Goal: Information Seeking & Learning: Learn about a topic

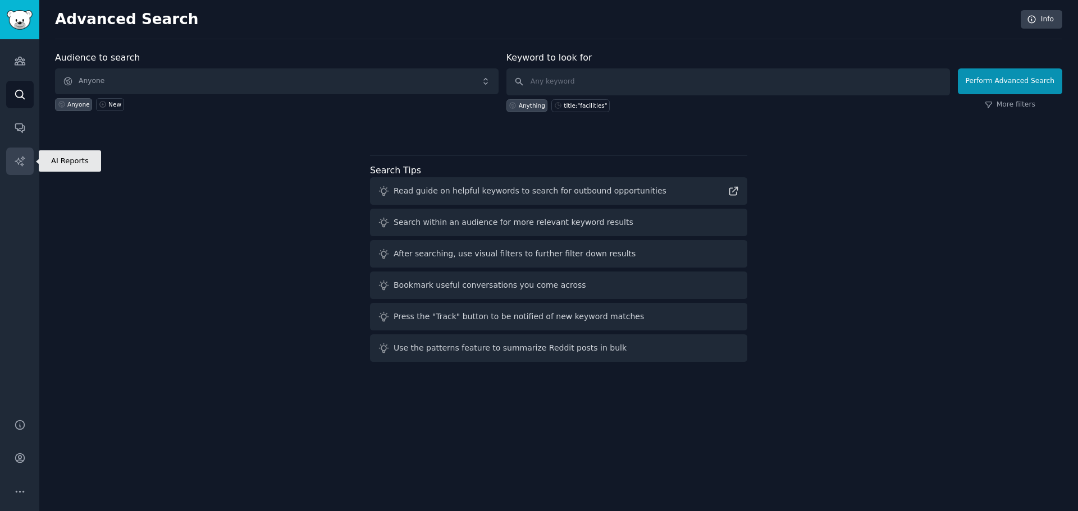
click at [20, 167] on icon "Sidebar" at bounding box center [20, 161] width 12 height 12
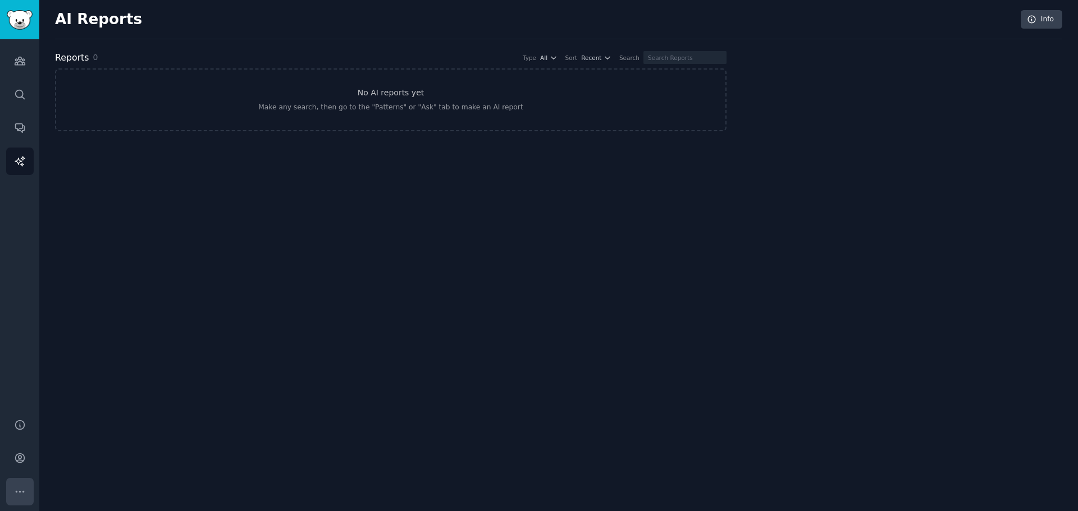
click at [23, 492] on icon "Sidebar" at bounding box center [20, 491] width 8 height 1
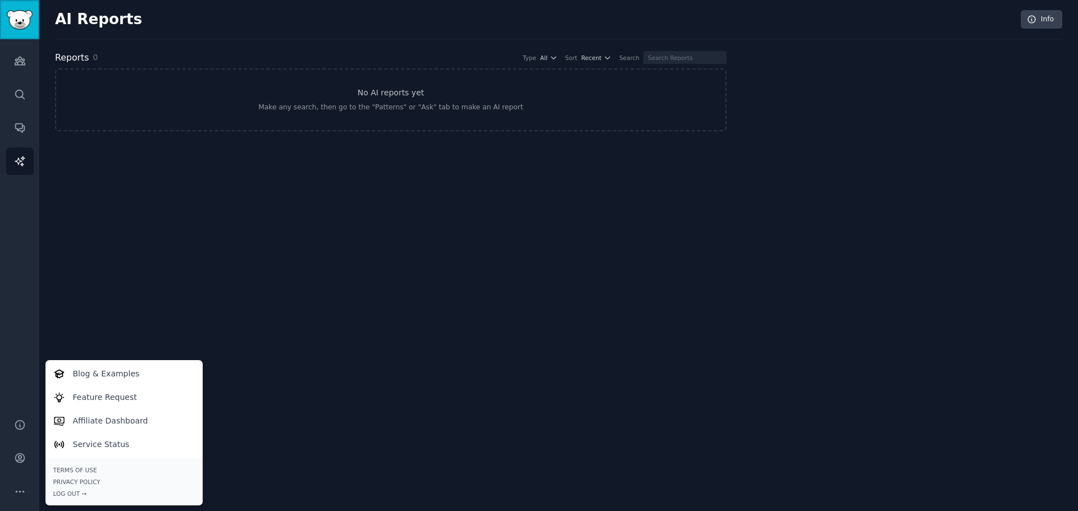
click at [22, 15] on img "Sidebar" at bounding box center [20, 20] width 26 height 20
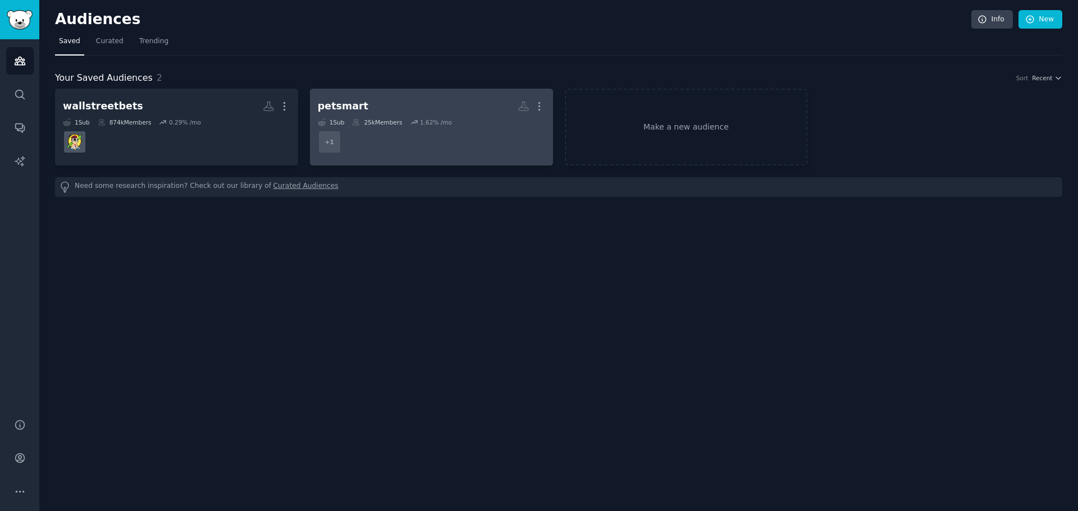
click at [456, 138] on dd "r/petsmart + 1" at bounding box center [431, 141] width 227 height 31
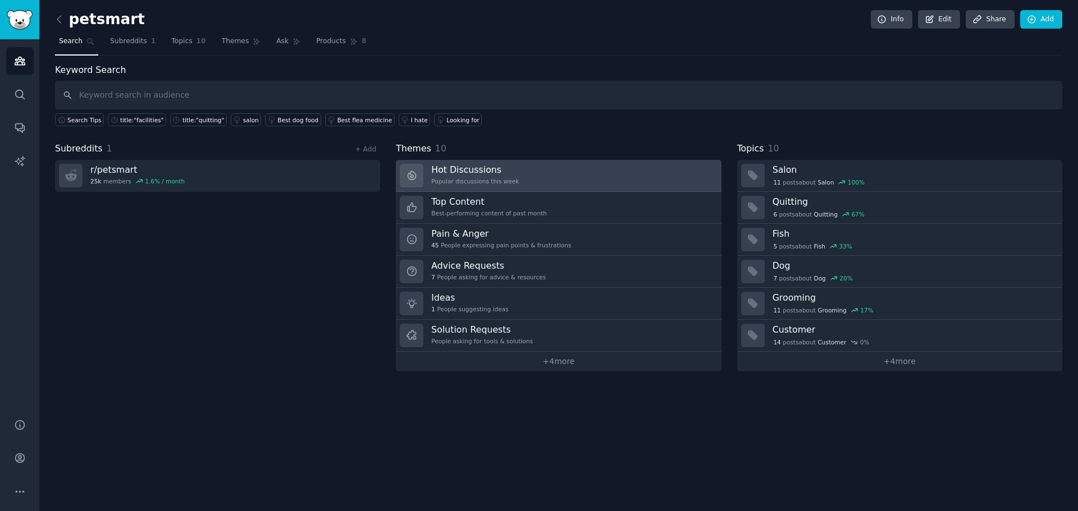
click at [544, 177] on link "Hot Discussions Popular discussions this week" at bounding box center [558, 176] width 325 height 32
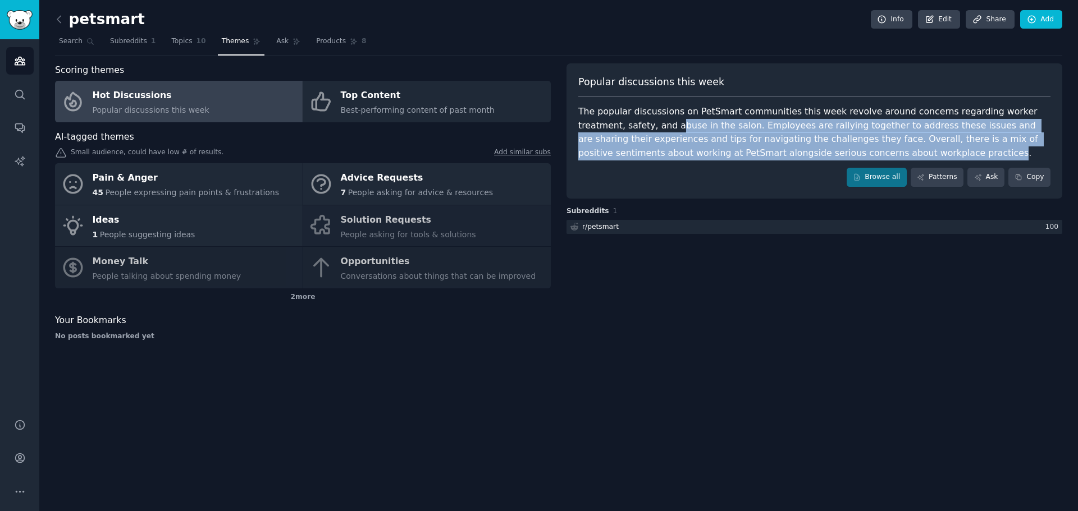
drag, startPoint x: 627, startPoint y: 127, endPoint x: 787, endPoint y: 157, distance: 162.1
click at [787, 157] on div "The popular discussions on PetSmart communities this week revolve around concer…" at bounding box center [814, 132] width 472 height 55
click at [805, 120] on div "The popular discussions on PetSmart communities this week revolve around concer…" at bounding box center [814, 132] width 472 height 55
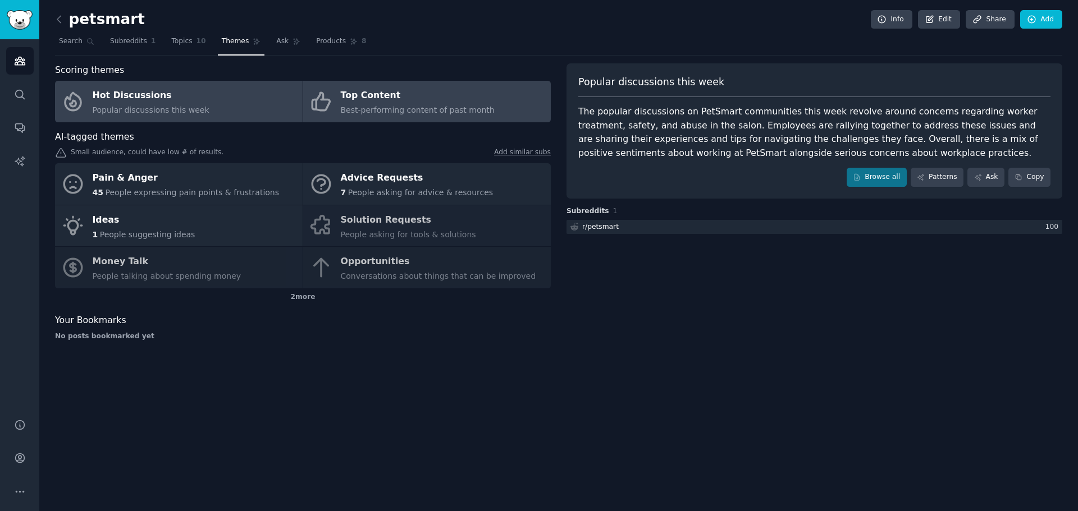
click at [443, 100] on div "Top Content" at bounding box center [418, 96] width 154 height 18
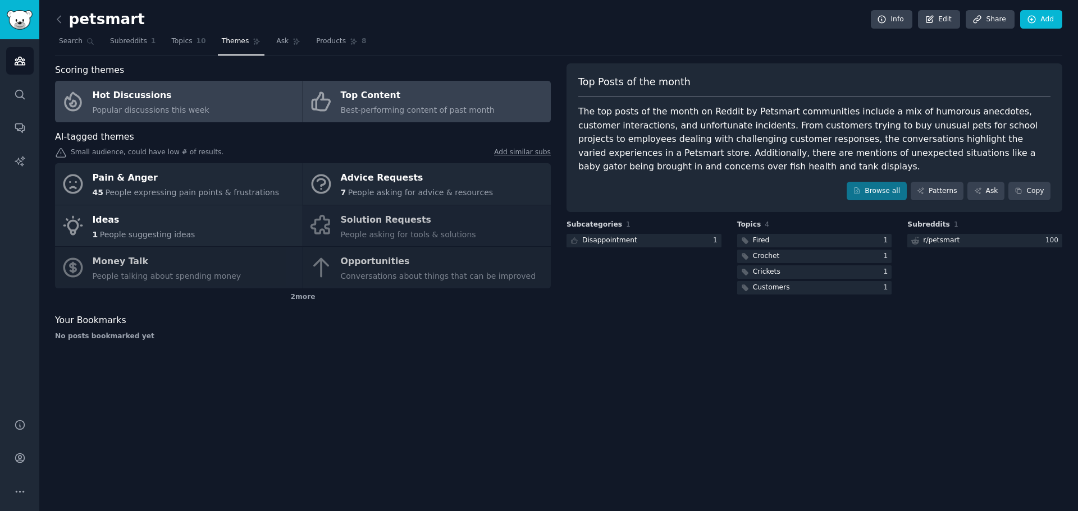
click at [216, 95] on link "Hot Discussions Popular discussions this week" at bounding box center [178, 102] width 247 height 42
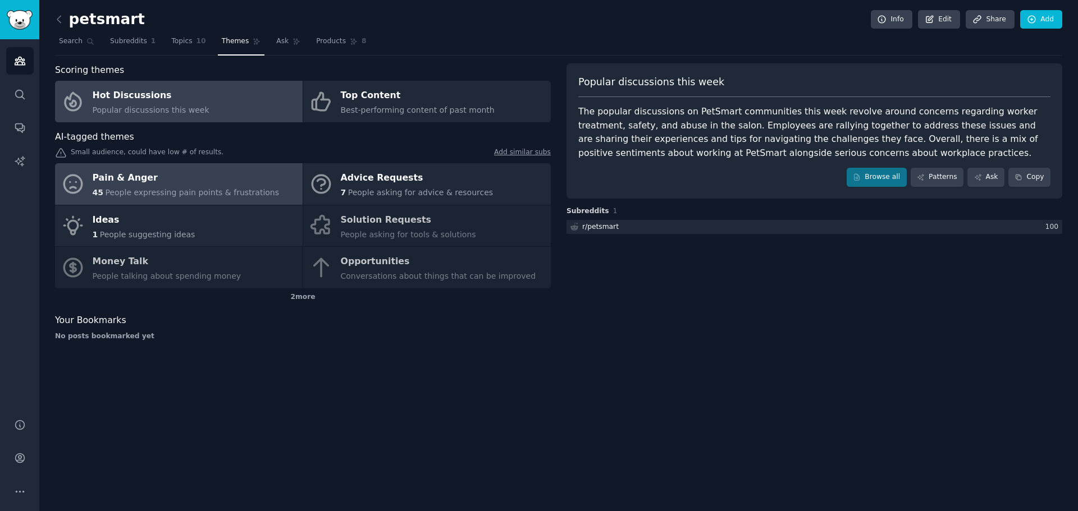
click at [194, 180] on div "Pain & Anger" at bounding box center [186, 178] width 187 height 18
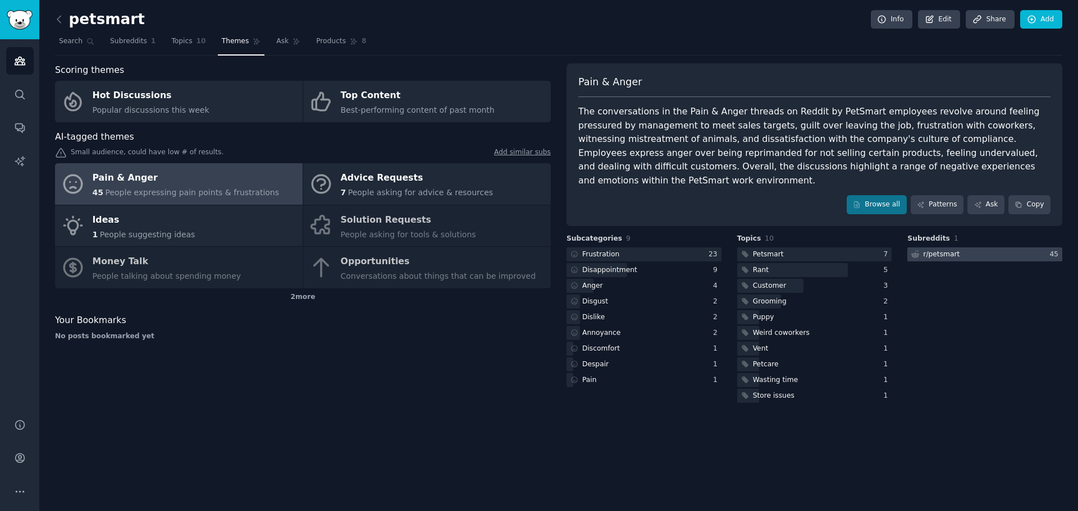
click at [992, 247] on div at bounding box center [984, 254] width 155 height 14
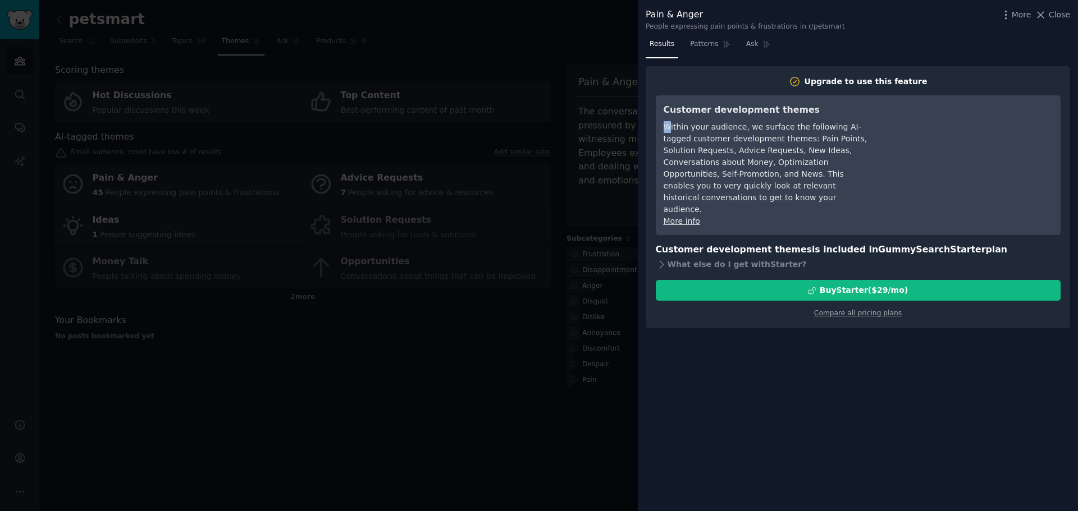
drag, startPoint x: 664, startPoint y: 131, endPoint x: 671, endPoint y: 132, distance: 6.3
click at [671, 132] on div "Within your audience, we surface the following AI-tagged customer development t…" at bounding box center [765, 168] width 205 height 94
click at [697, 44] on span "Patterns" at bounding box center [704, 44] width 28 height 10
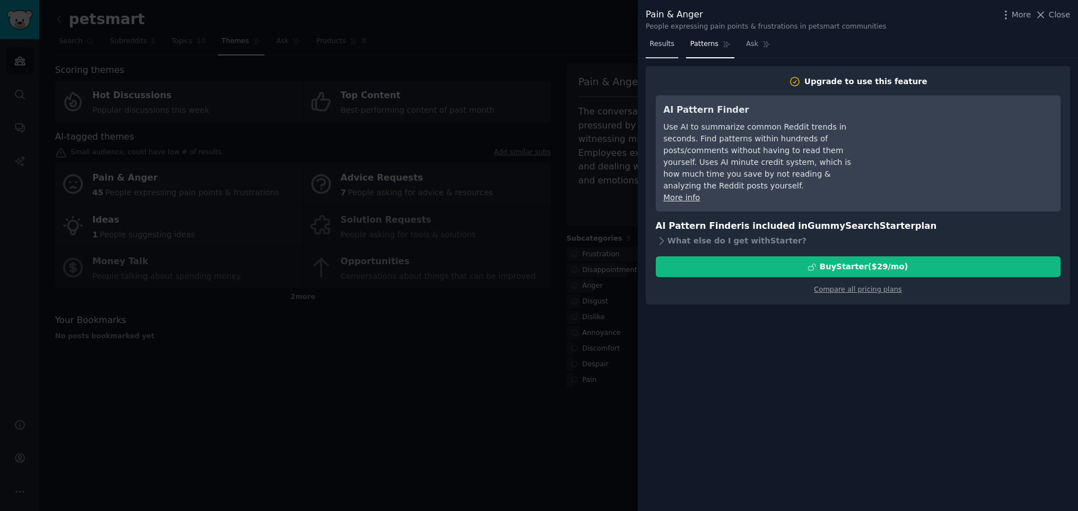
click at [661, 44] on span "Results" at bounding box center [661, 44] width 25 height 10
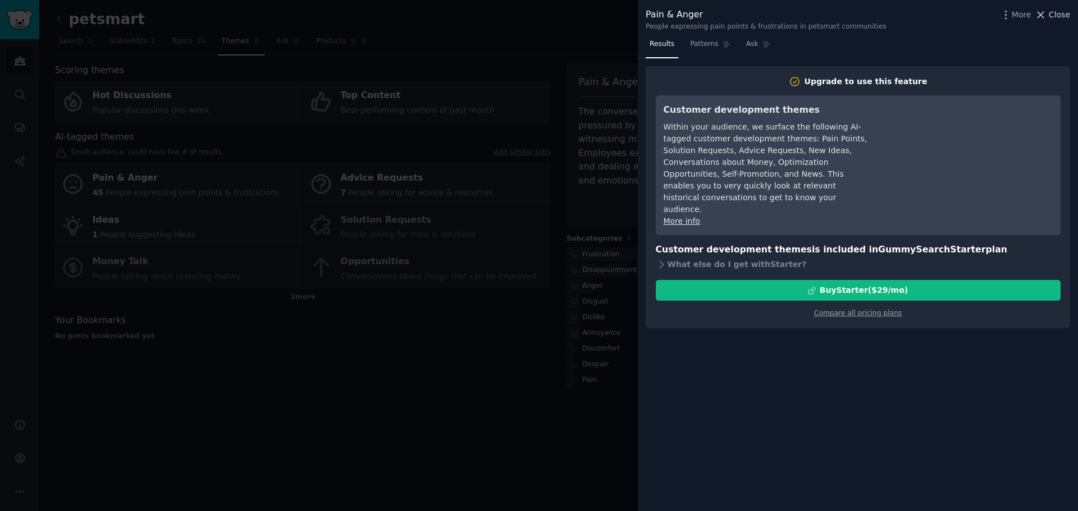
click at [1057, 20] on span "Close" at bounding box center [1058, 15] width 21 height 12
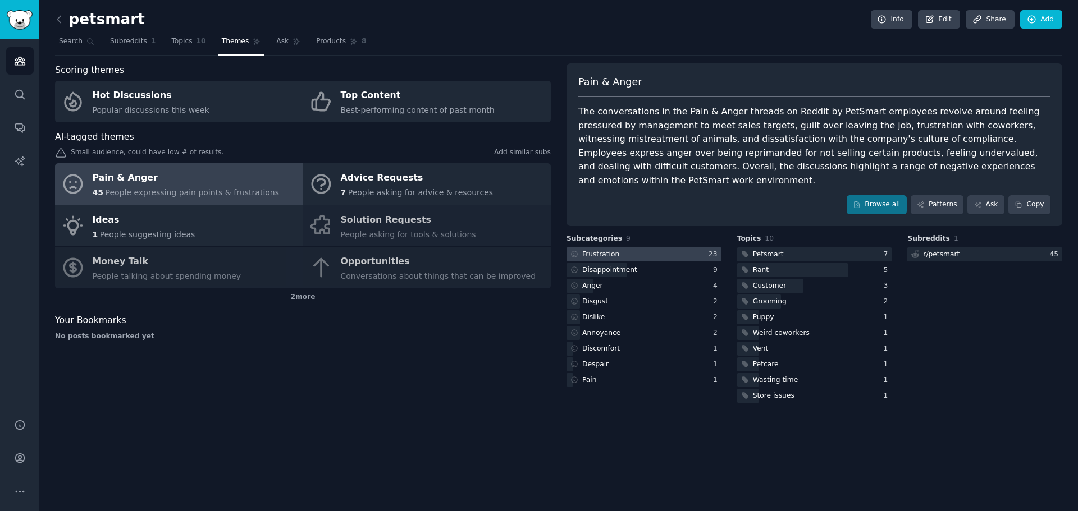
click at [635, 247] on div at bounding box center [643, 254] width 155 height 14
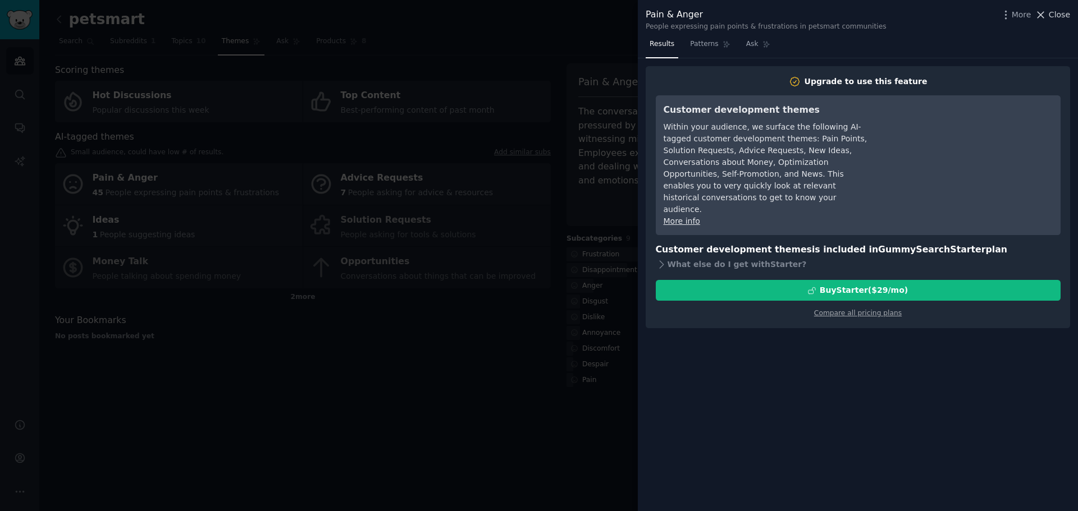
click at [1058, 17] on span "Close" at bounding box center [1058, 15] width 21 height 12
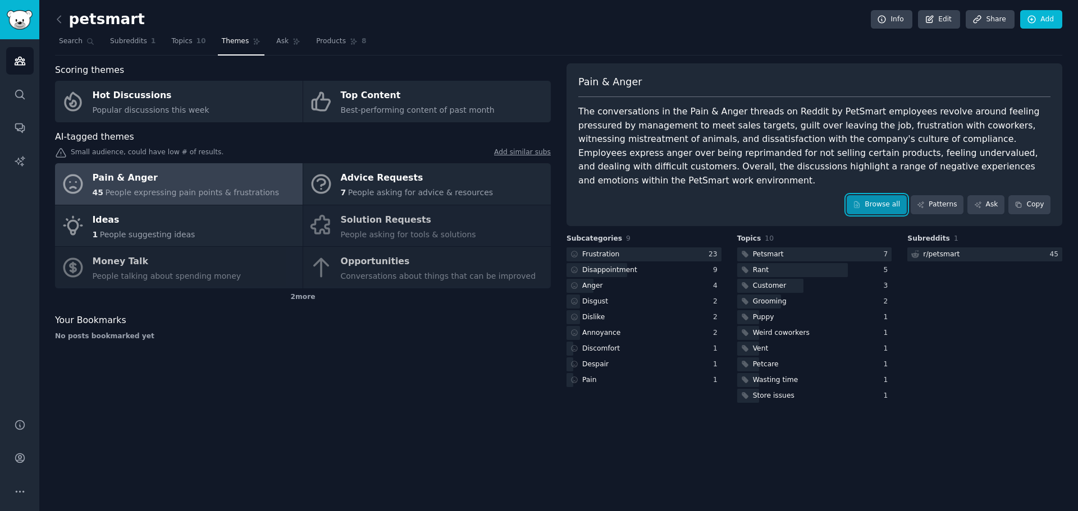
click at [879, 197] on link "Browse all" at bounding box center [876, 204] width 60 height 19
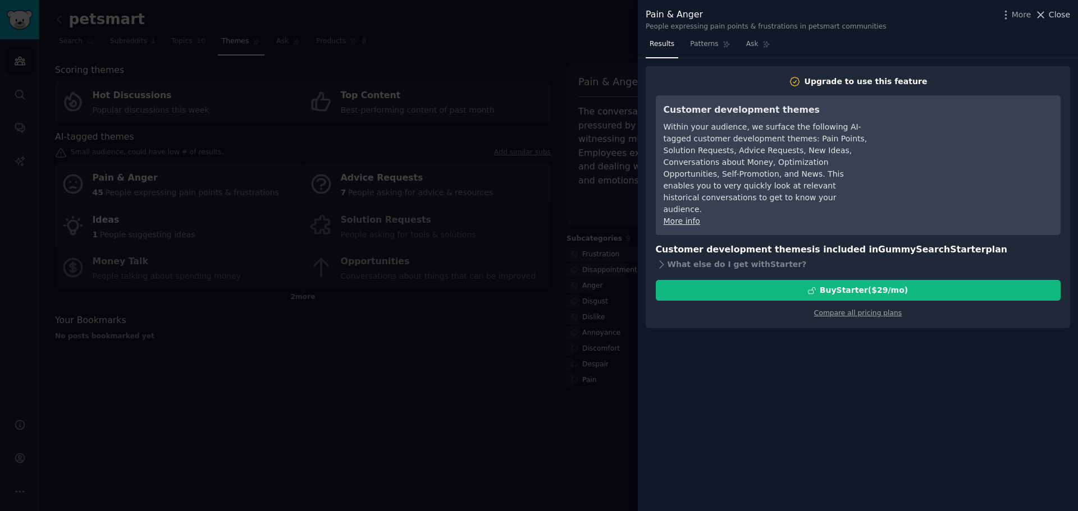
click at [1056, 16] on span "Close" at bounding box center [1058, 15] width 21 height 12
